Goal: Information Seeking & Learning: Find specific fact

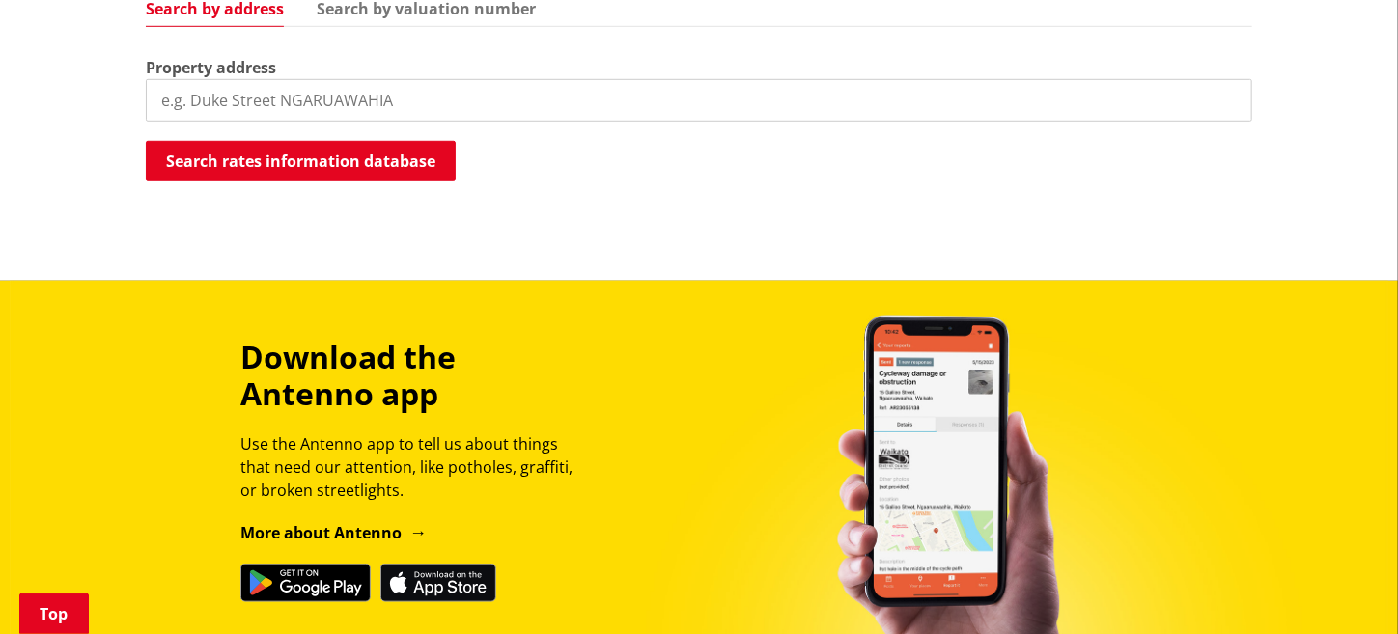
scroll to position [320, 0]
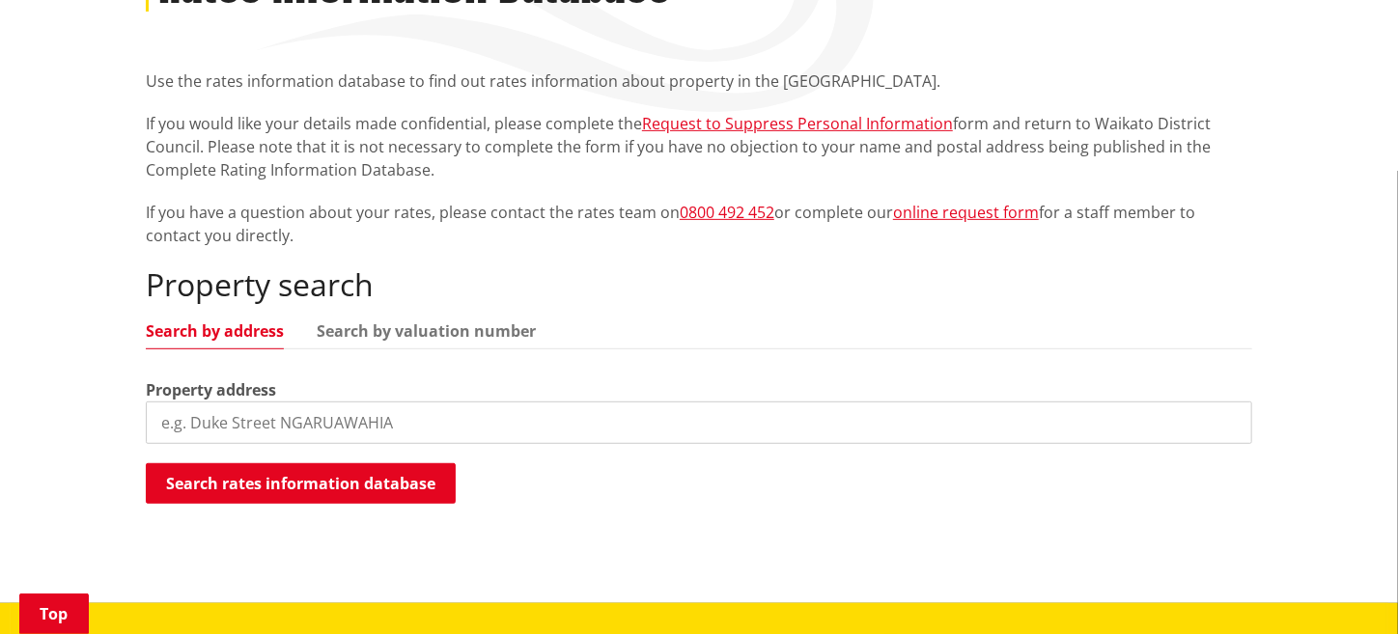
click at [265, 414] on input "search" at bounding box center [699, 423] width 1106 height 42
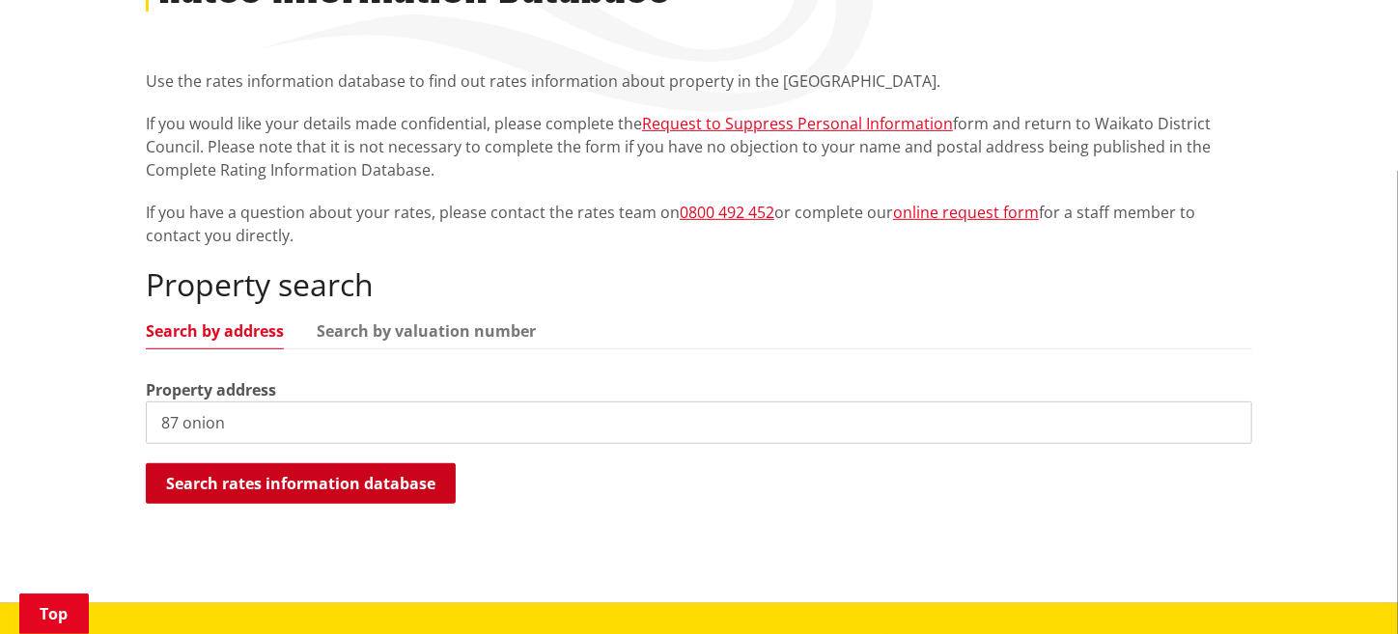
type input "87 onion"
click at [262, 487] on button "Search rates information database" at bounding box center [301, 483] width 310 height 41
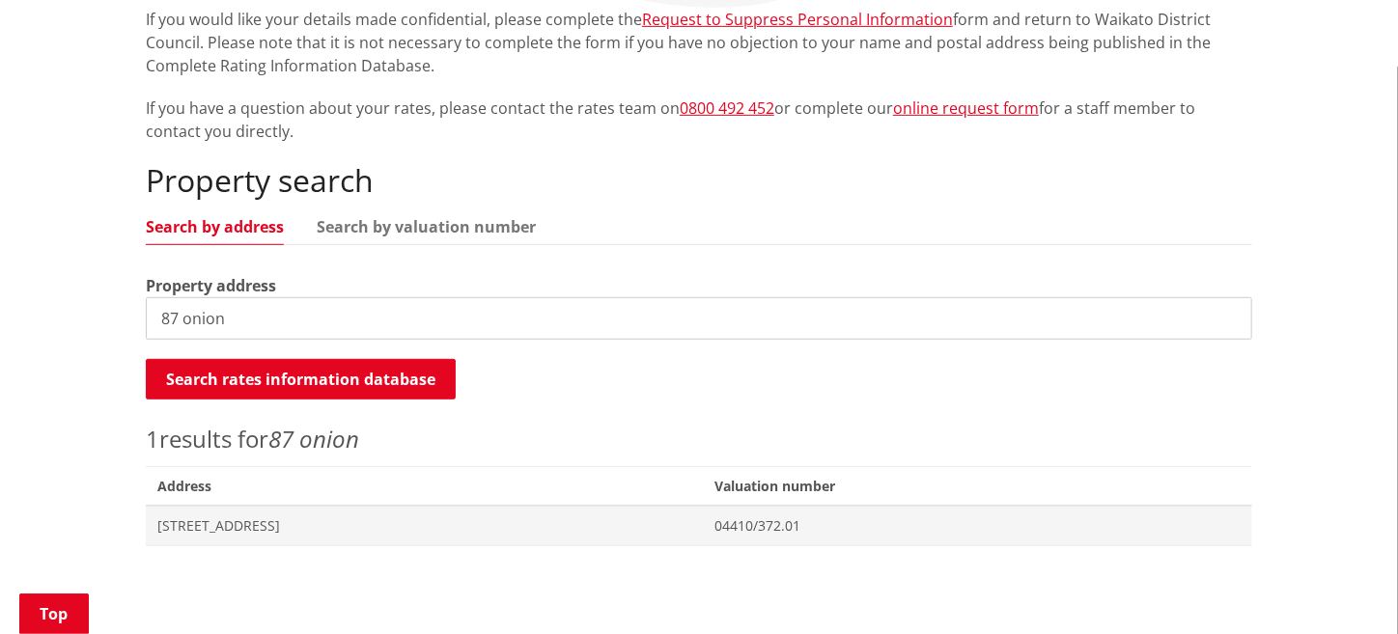
scroll to position [482, 0]
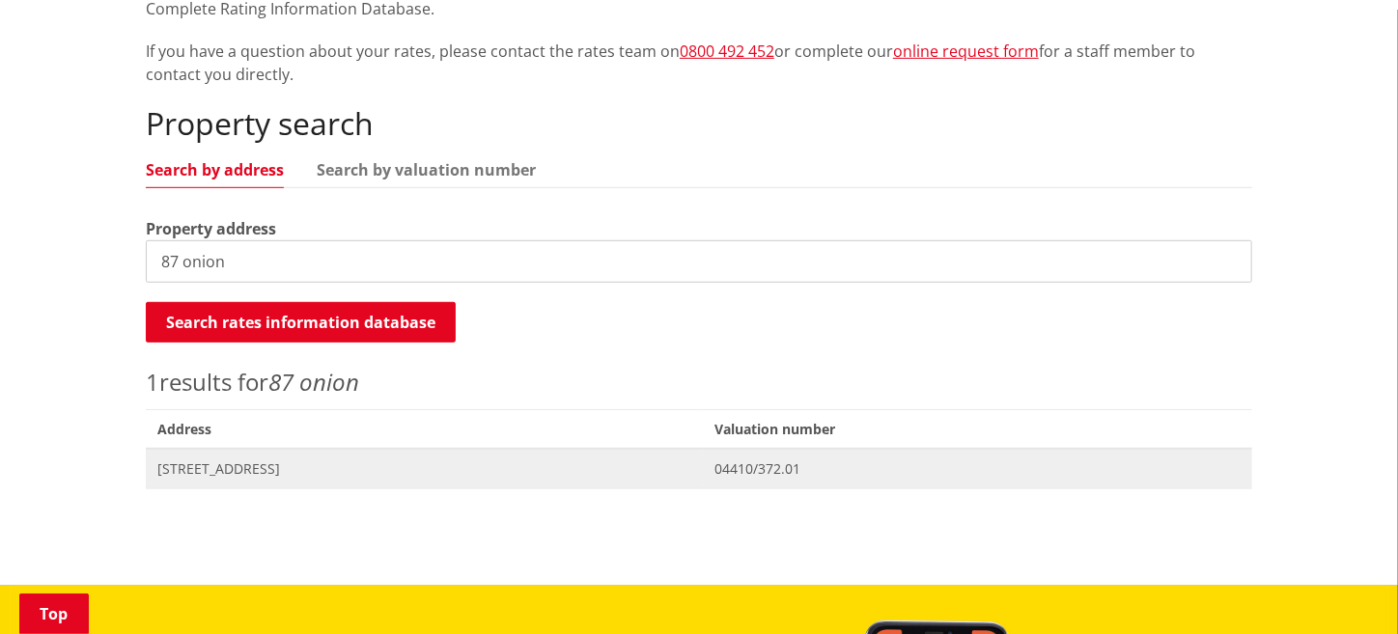
click at [233, 468] on span "[STREET_ADDRESS]" at bounding box center [424, 468] width 534 height 19
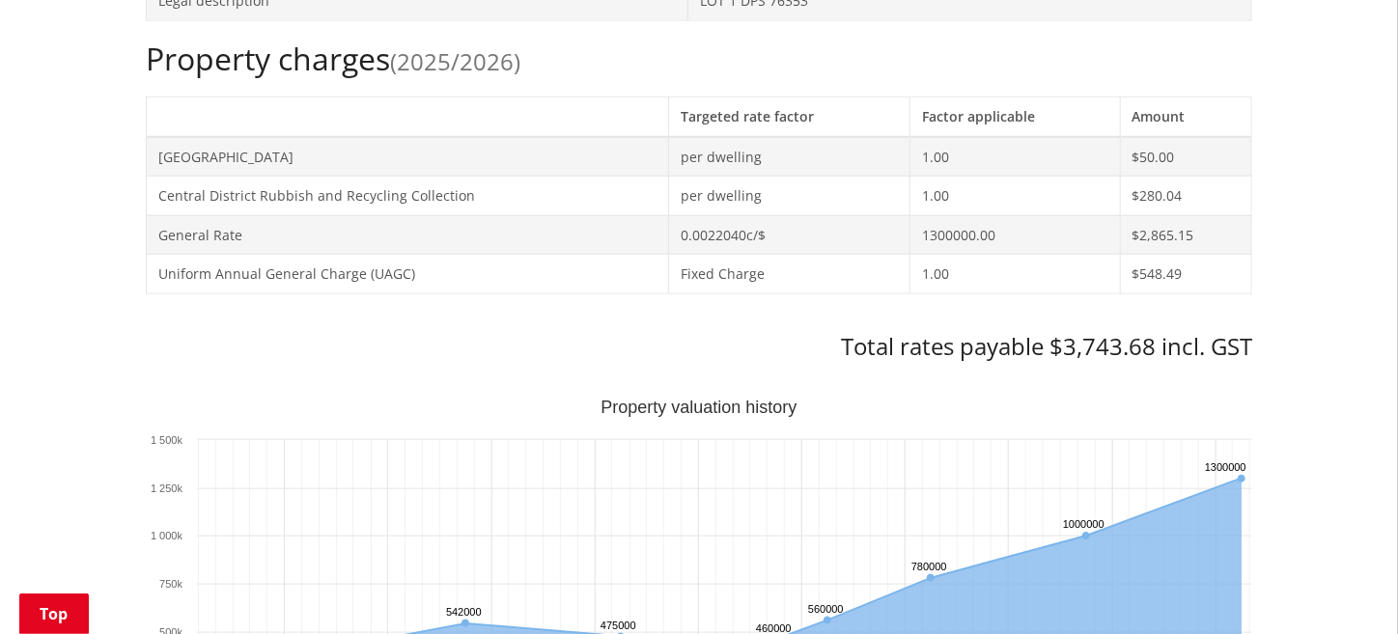
scroll to position [643, 0]
